Goal: Use online tool/utility: Utilize a website feature to perform a specific function

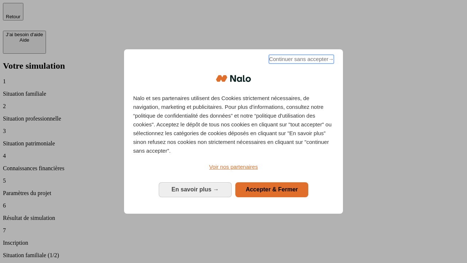
click at [301, 60] on span "Continuer sans accepter →" at bounding box center [301, 59] width 65 height 9
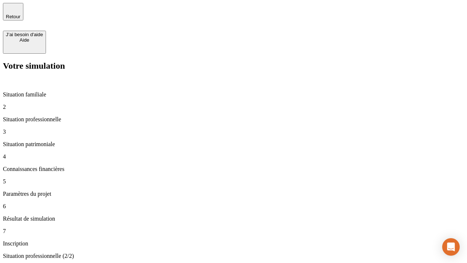
type input "30 000"
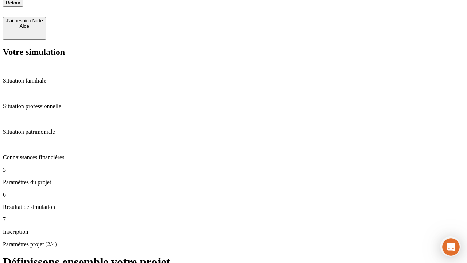
type input "25"
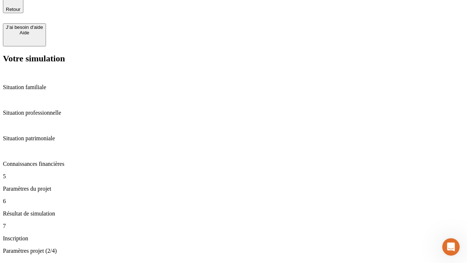
type input "1 000"
type input "640"
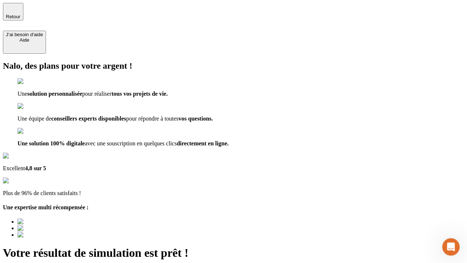
type input "[EMAIL_ADDRESS][PERSON_NAME][DOMAIN_NAME]"
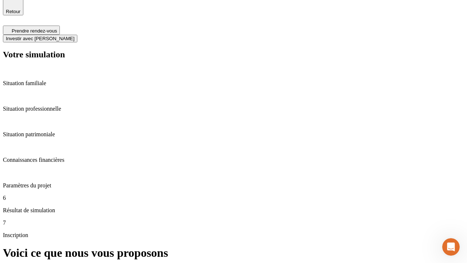
click at [74, 36] on span "Investir avec [PERSON_NAME]" at bounding box center [40, 38] width 69 height 5
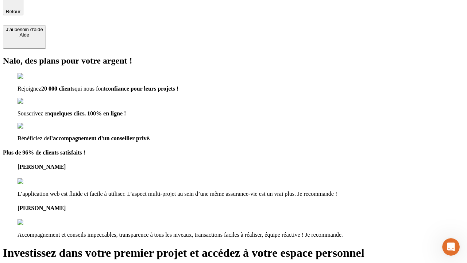
scroll to position [4, 0]
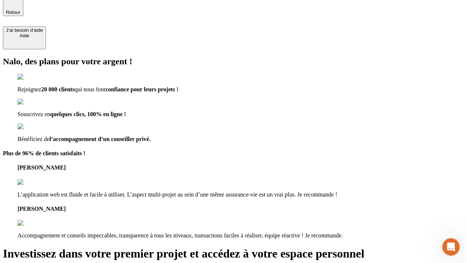
type input "abc"
